Goal: Task Accomplishment & Management: Use online tool/utility

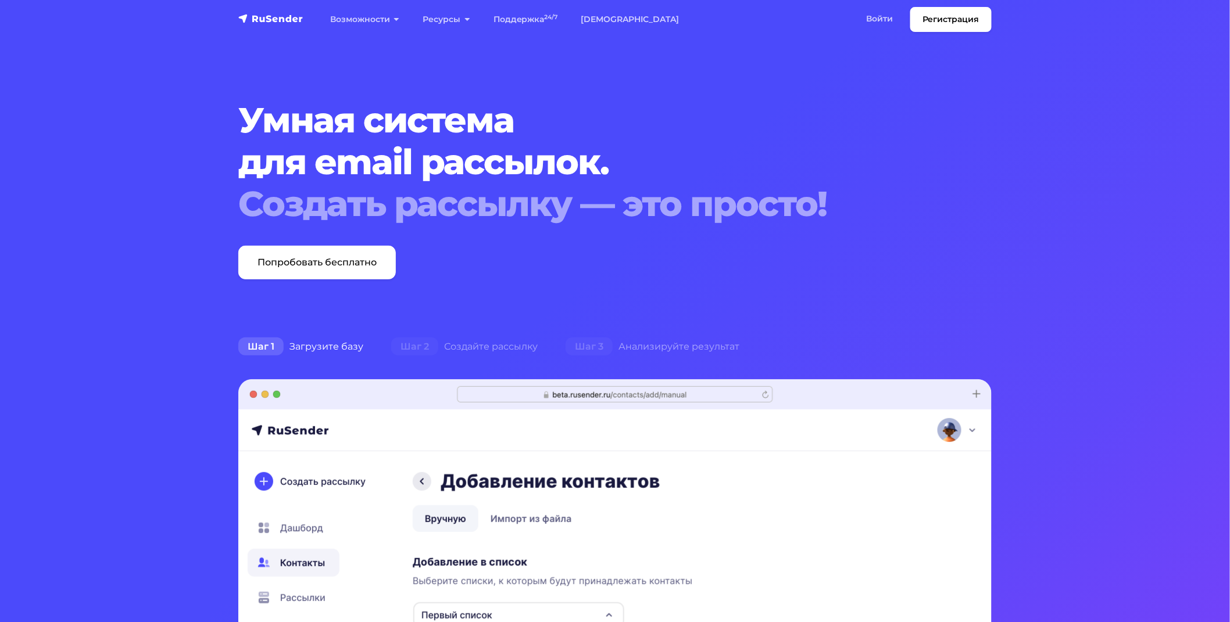
click at [894, 31] on li "Войти Войти" at bounding box center [882, 19] width 56 height 25
click at [879, 20] on link "Войти" at bounding box center [879, 19] width 50 height 24
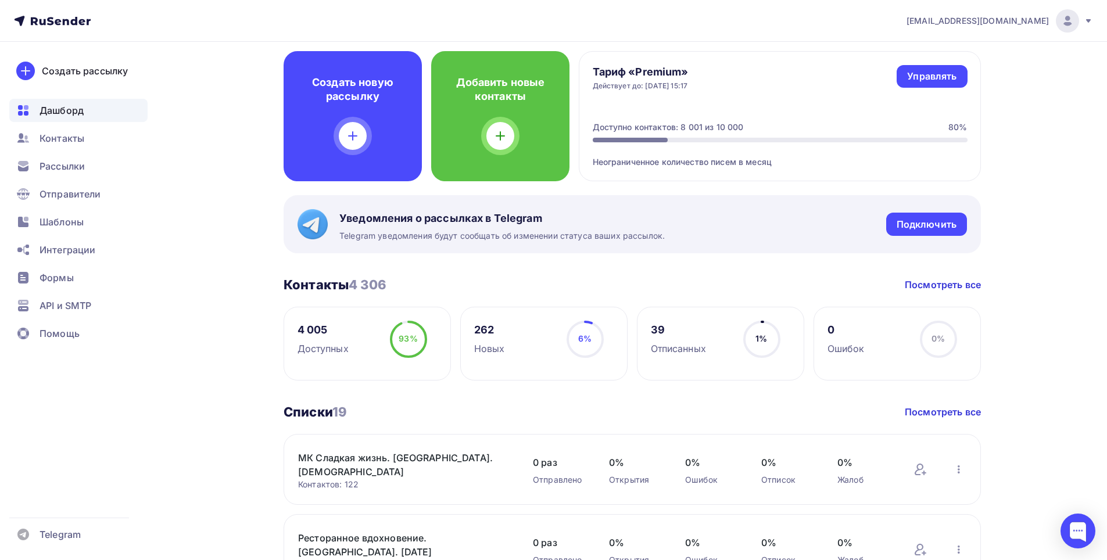
scroll to position [407, 0]
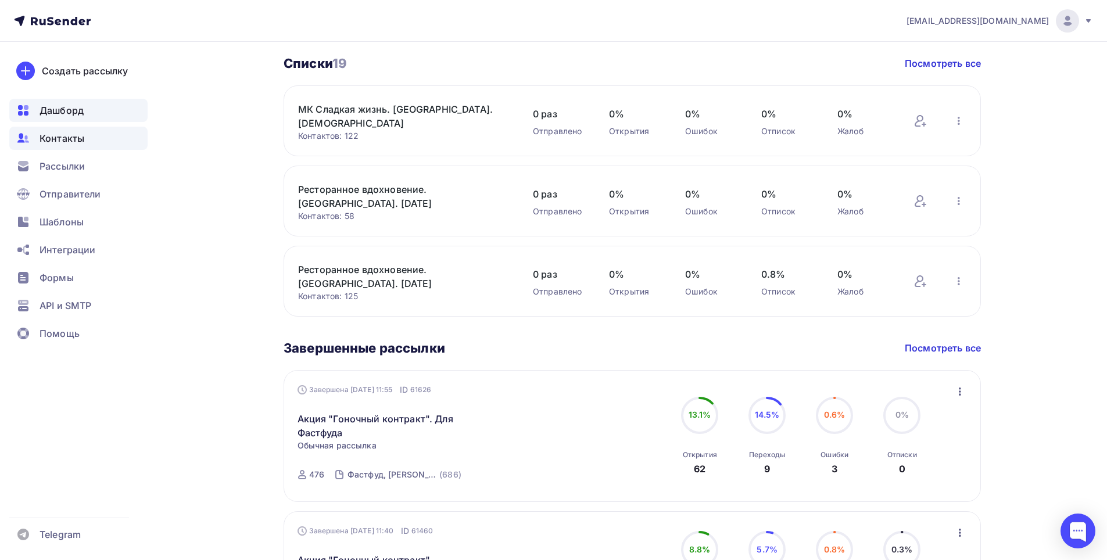
click at [54, 144] on span "Контакты" at bounding box center [62, 138] width 45 height 14
click at [57, 161] on span "Рассылки" at bounding box center [62, 166] width 45 height 14
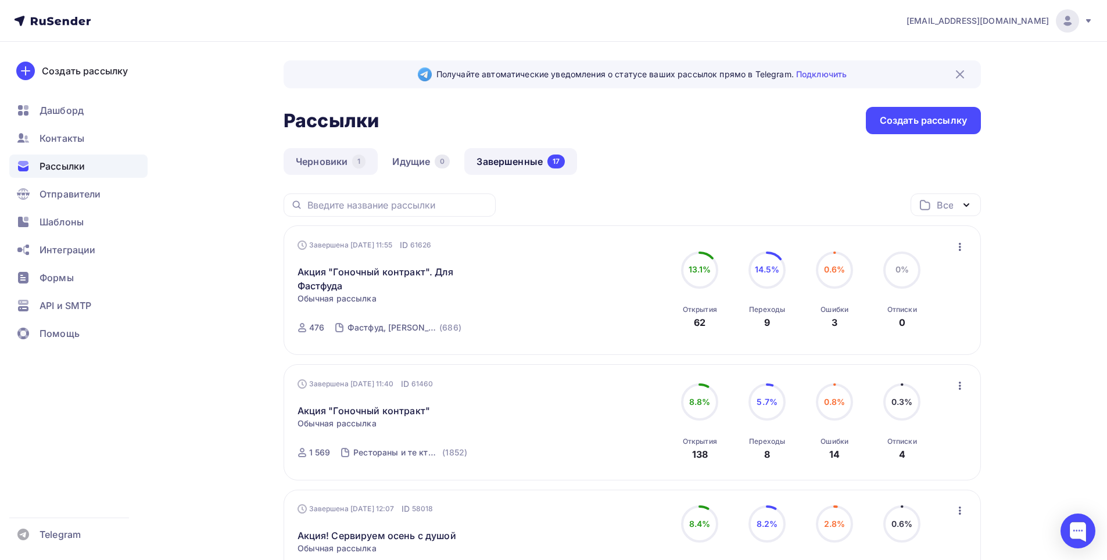
click at [312, 160] on link "Черновики 1" at bounding box center [331, 161] width 94 height 27
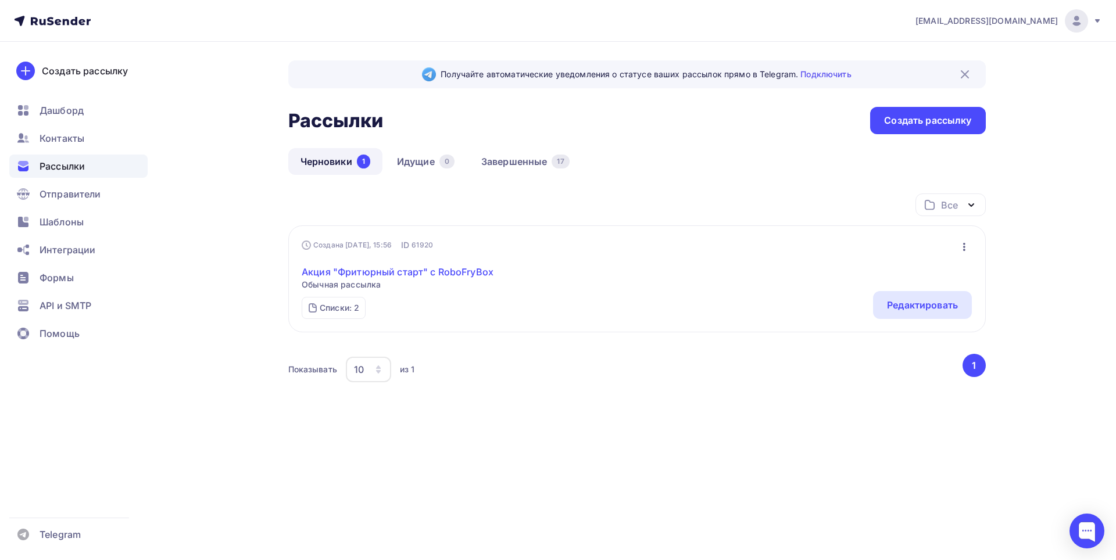
click at [364, 268] on link "Акция "Фритюрный старт" с RoboFryBox" at bounding box center [398, 272] width 192 height 14
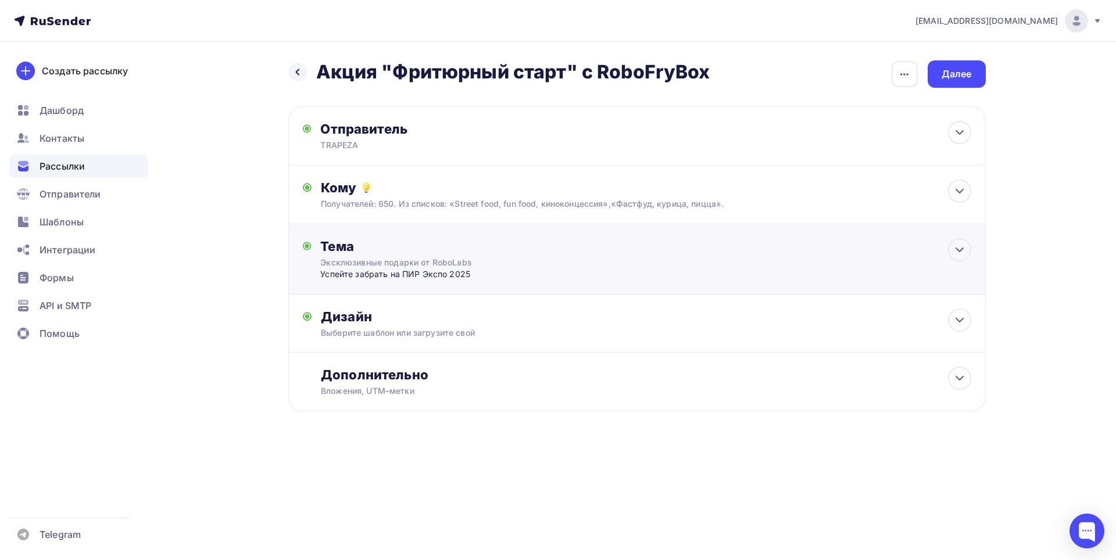
click at [922, 281] on div "Тема Эксклюзивные подарки от RoboLabs Успейте забрать на ПИР Экспо 2025 Тема * …" at bounding box center [636, 259] width 697 height 70
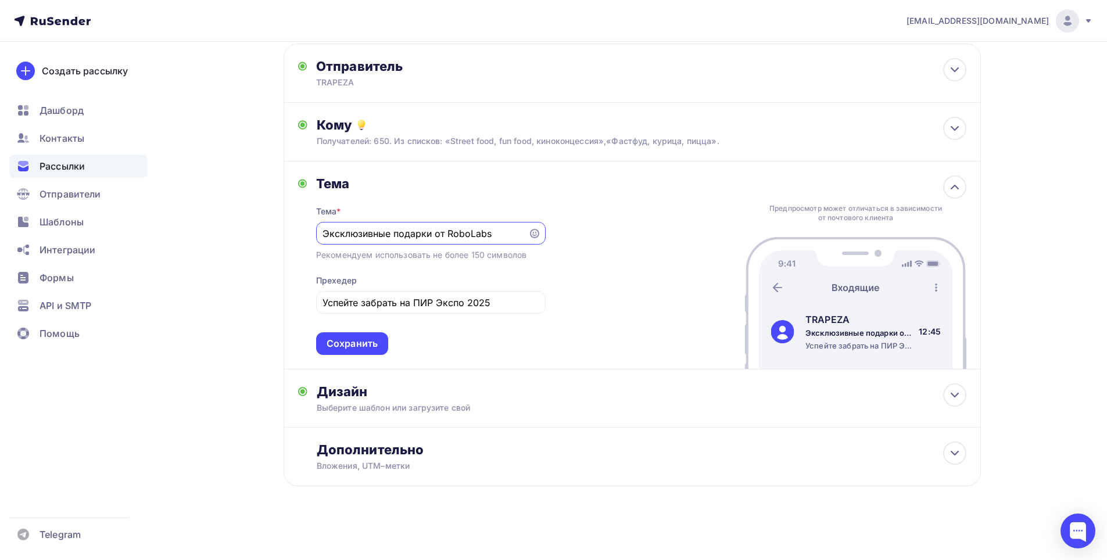
scroll to position [64, 0]
drag, startPoint x: 857, startPoint y: 375, endPoint x: 825, endPoint y: 381, distance: 32.5
click at [857, 375] on div "Дизайн Выберите шаблон или загрузите свой Размер письма: 122 Kb Заменить шаблон…" at bounding box center [632, 397] width 697 height 58
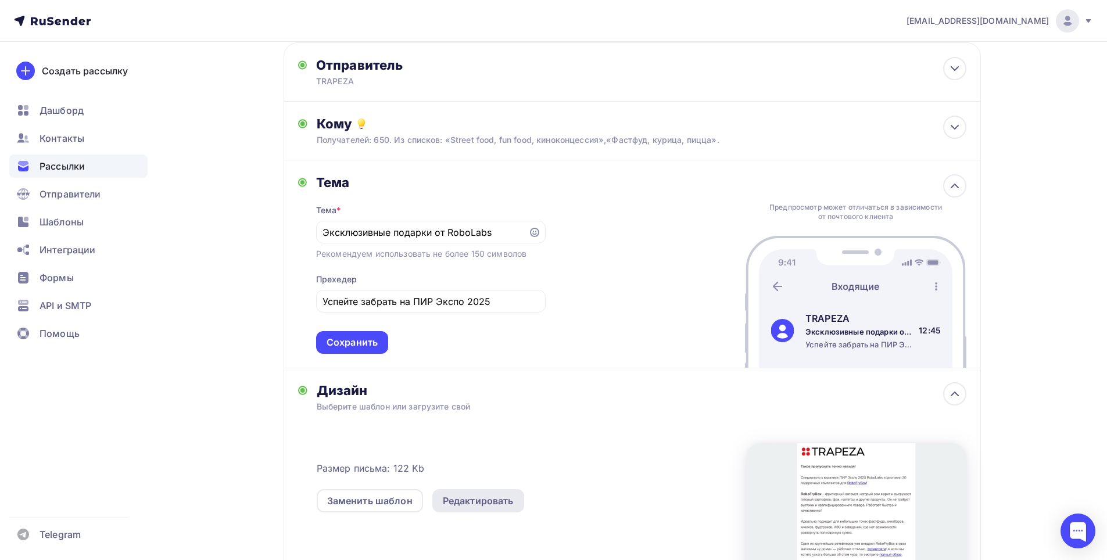
click at [462, 503] on div "Редактировать" at bounding box center [478, 501] width 71 height 14
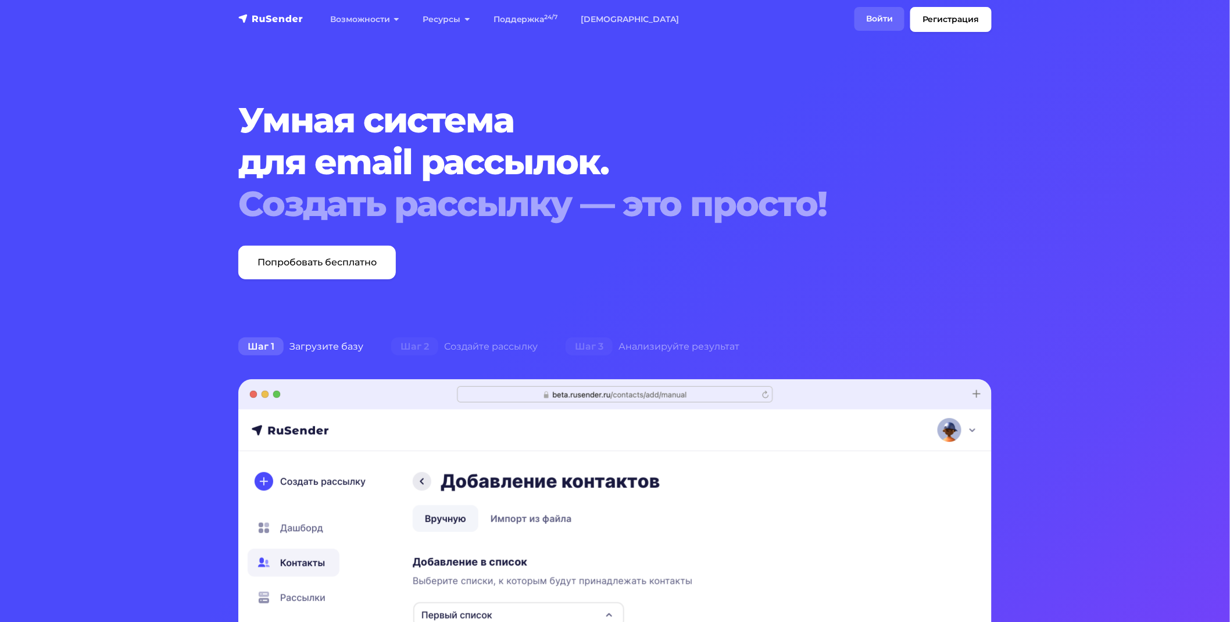
click at [896, 19] on link "Войти" at bounding box center [879, 19] width 50 height 24
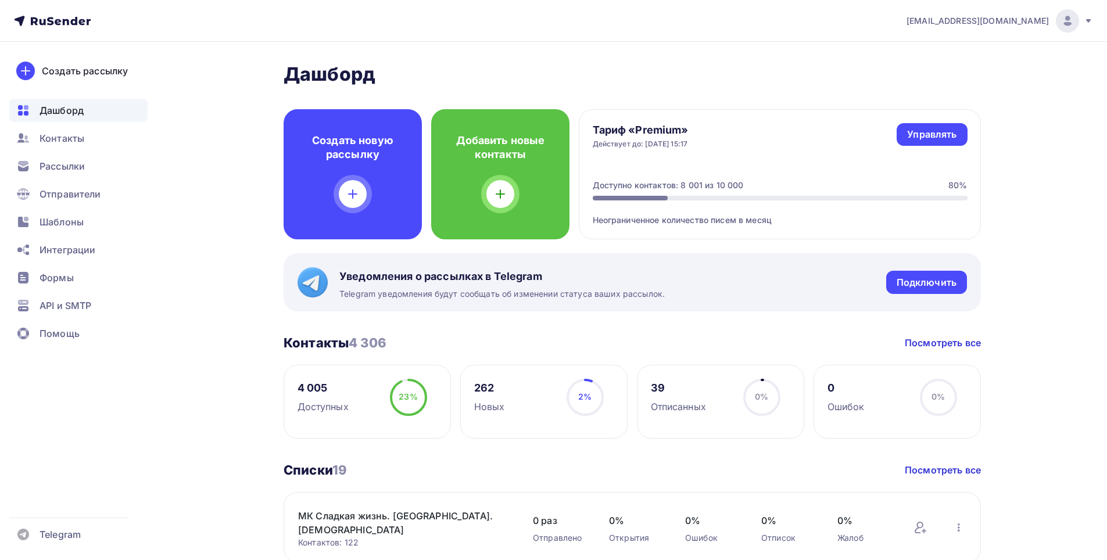
scroll to position [349, 0]
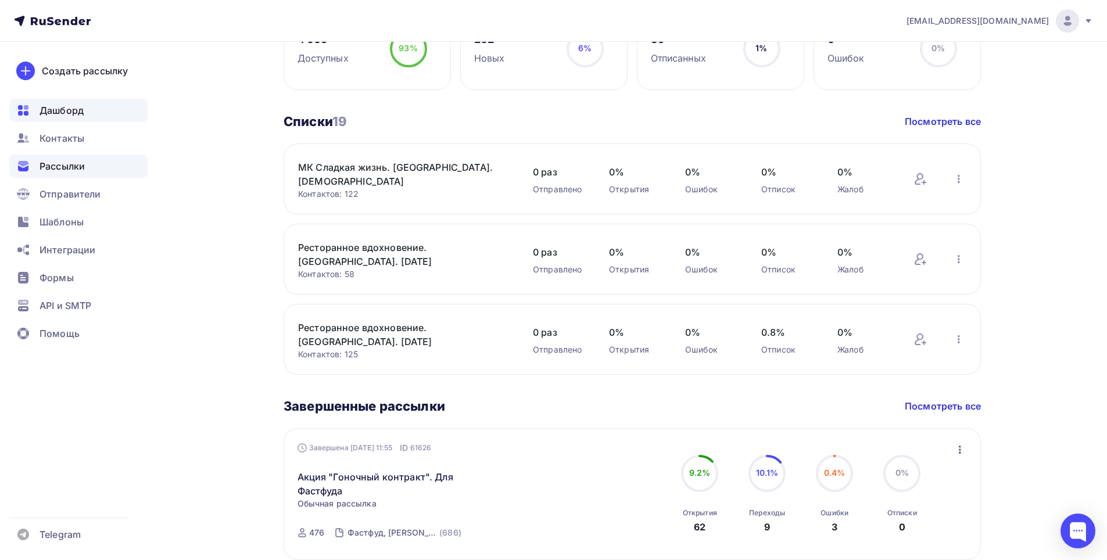
click at [67, 165] on span "Рассылки" at bounding box center [62, 166] width 45 height 14
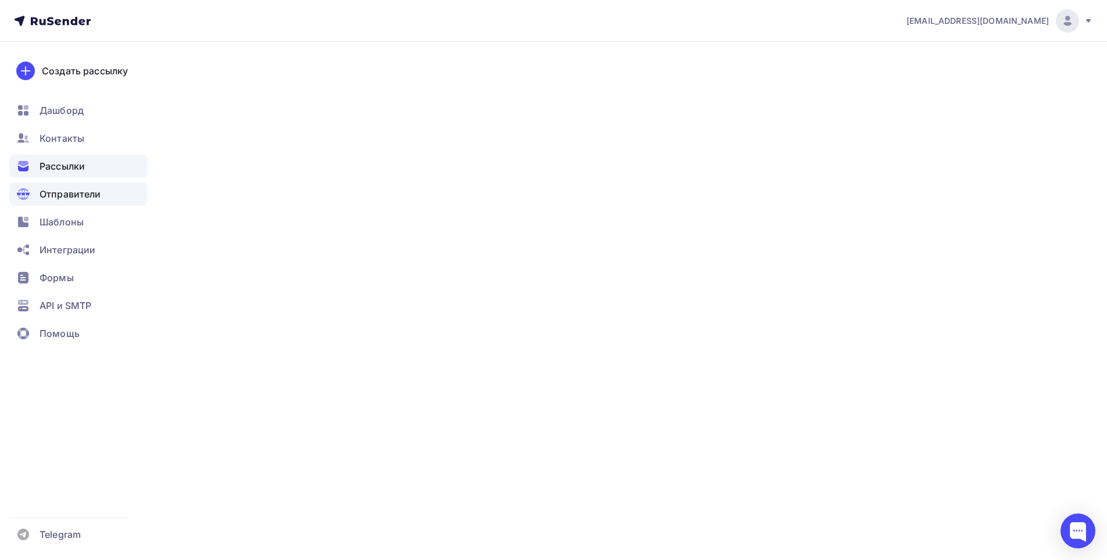
click at [51, 193] on span "Отправители" at bounding box center [71, 194] width 62 height 14
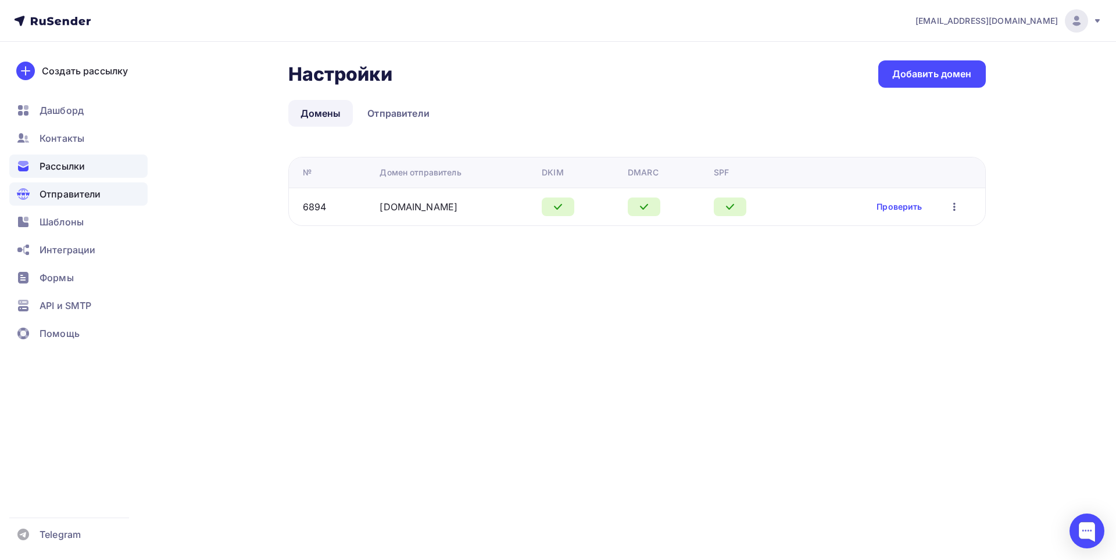
click at [69, 162] on span "Рассылки" at bounding box center [62, 166] width 45 height 14
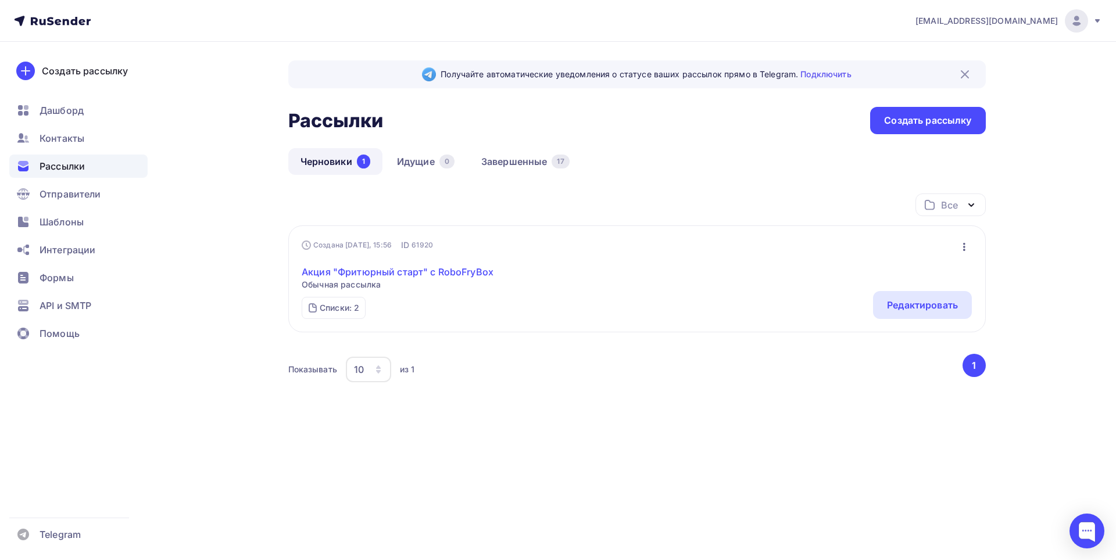
click at [376, 270] on link "Акция "Фритюрный старт" с RoboFryBox" at bounding box center [398, 272] width 192 height 14
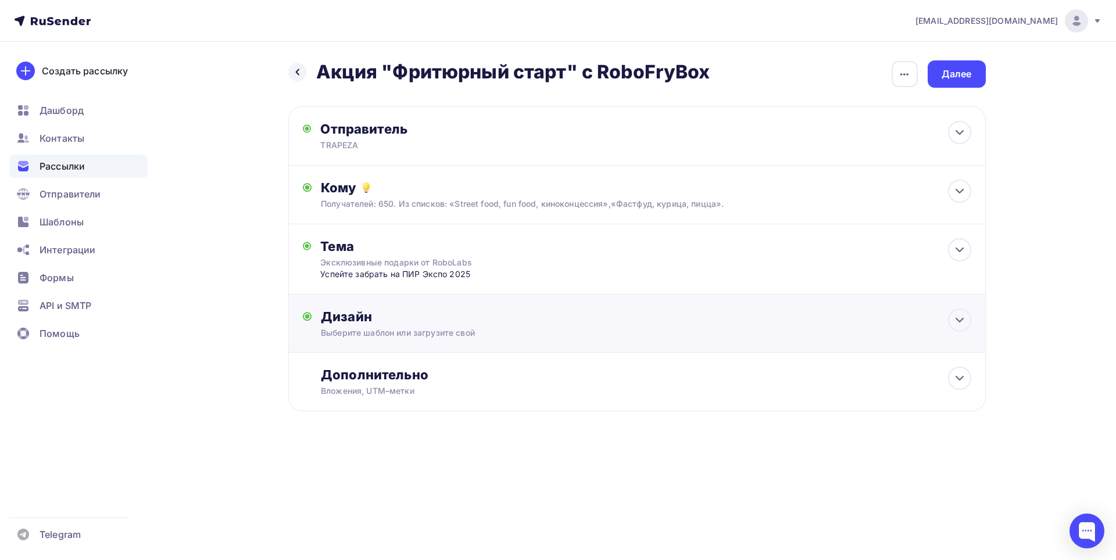
click at [494, 324] on div "Дизайн" at bounding box center [646, 317] width 650 height 16
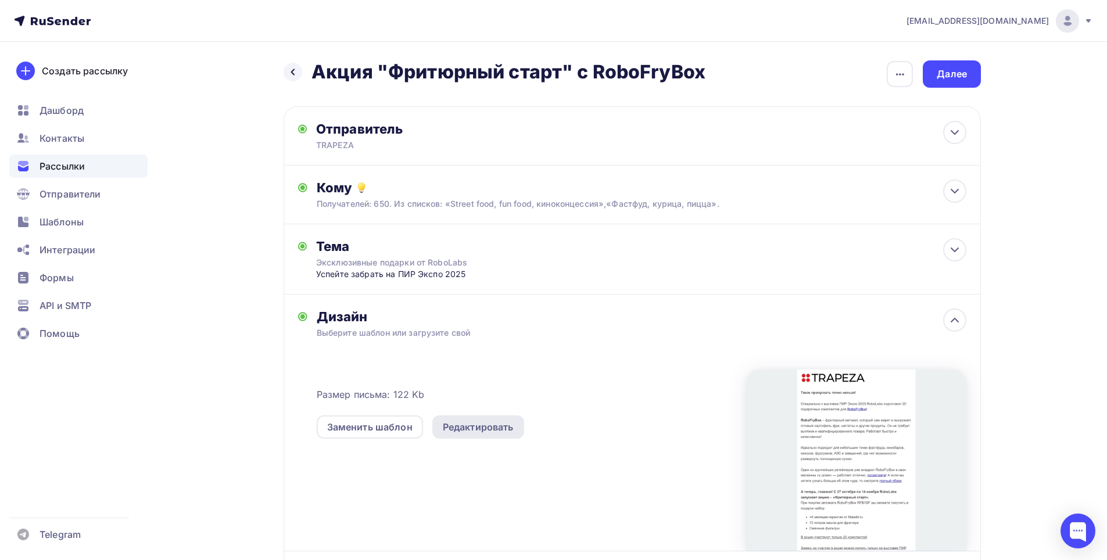
click at [475, 431] on div "Редактировать" at bounding box center [478, 427] width 71 height 14
